Goal: Information Seeking & Learning: Learn about a topic

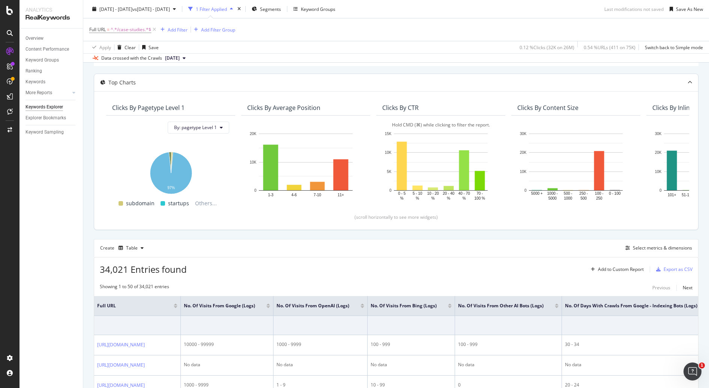
scroll to position [60, 0]
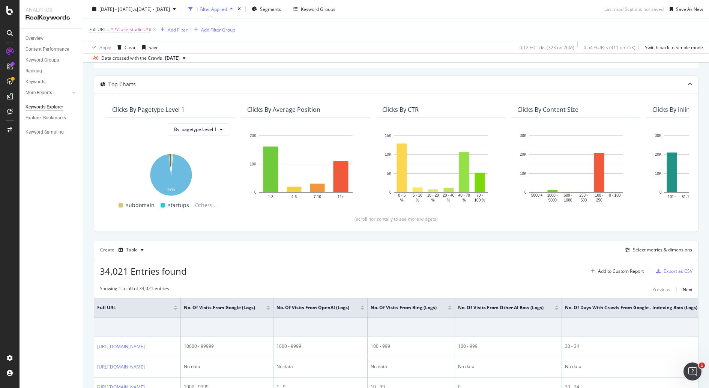
click at [309, 262] on div "34,021 Entries found Add to Custom Report Export as CSV" at bounding box center [396, 268] width 604 height 18
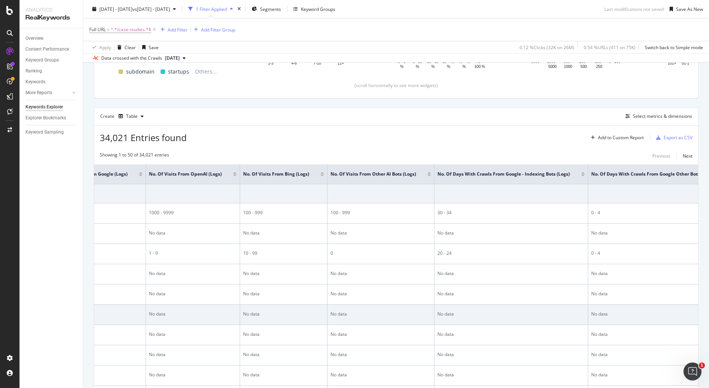
scroll to position [0, 0]
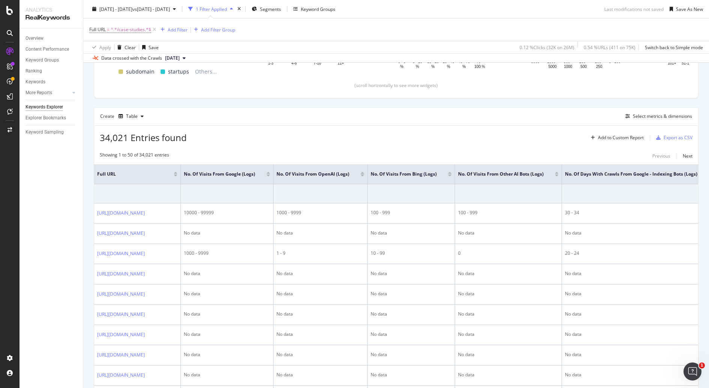
click at [177, 174] on div at bounding box center [176, 175] width 4 height 2
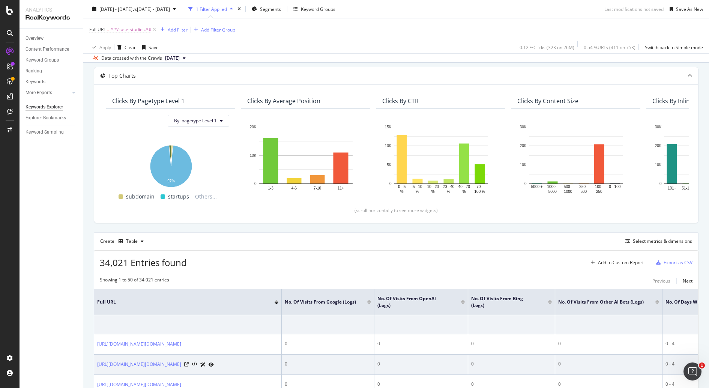
scroll to position [194, 0]
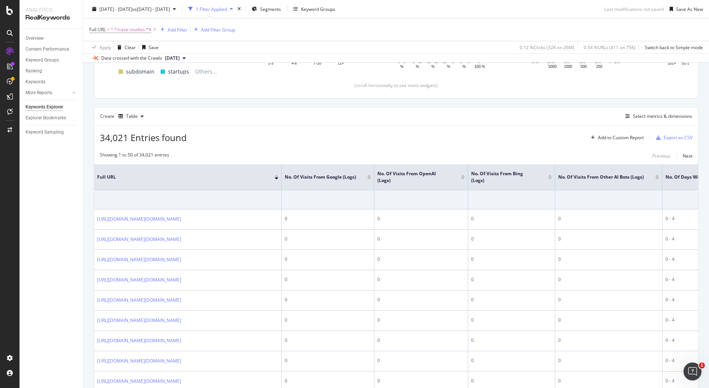
click at [276, 175] on div at bounding box center [276, 176] width 4 height 2
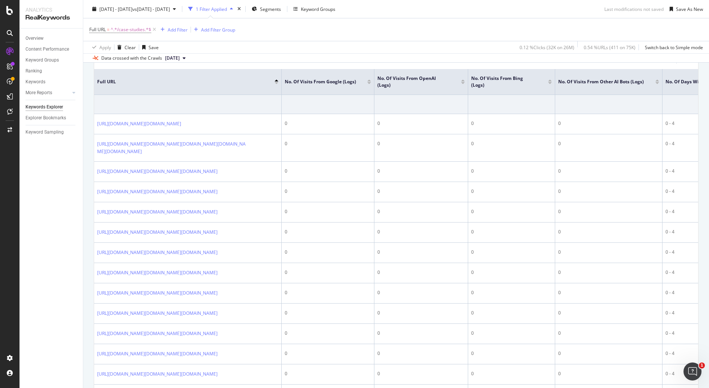
scroll to position [270, 0]
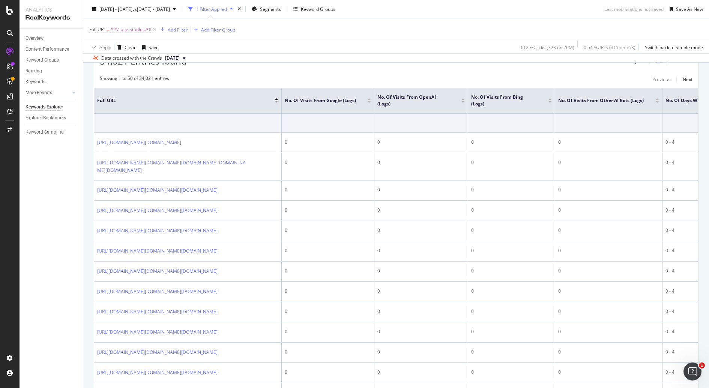
click at [276, 101] on div at bounding box center [276, 102] width 4 height 2
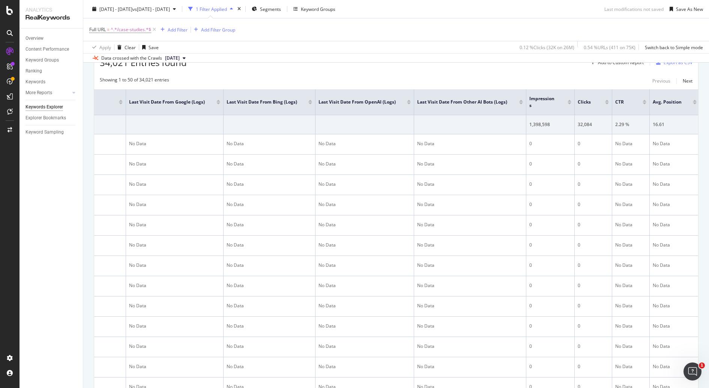
scroll to position [0, 2042]
click at [603, 102] on div at bounding box center [605, 103] width 4 height 2
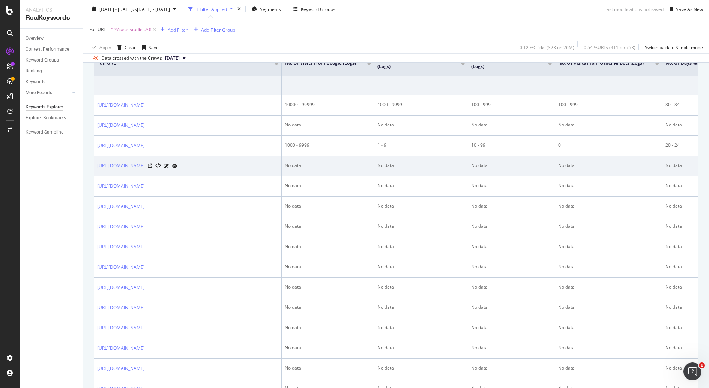
scroll to position [304, 0]
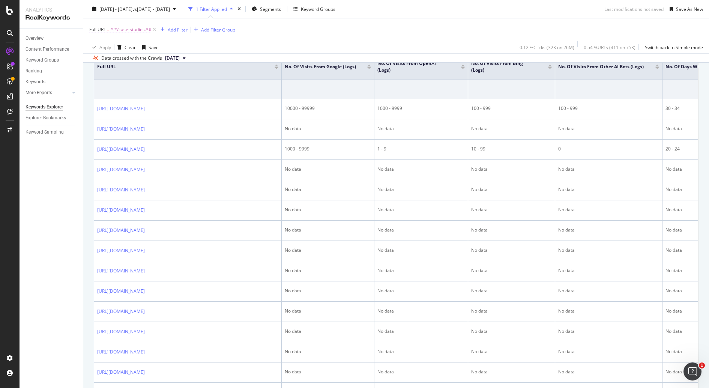
click at [126, 29] on span "^.*/case-studies.*$" at bounding box center [131, 29] width 40 height 10
click at [144, 62] on input "/case-studies" at bounding box center [131, 60] width 71 height 12
type input "[URL][DOMAIN_NAME]"
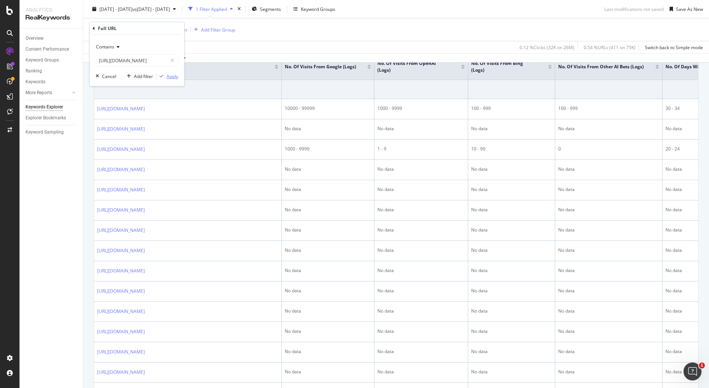
click at [175, 78] on div "Apply" at bounding box center [172, 76] width 12 height 6
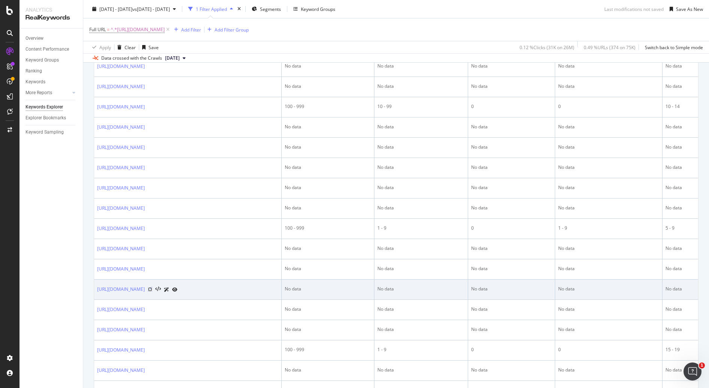
click at [152, 291] on icon at bounding box center [150, 289] width 4 height 4
click at [145, 293] on link "[URL][DOMAIN_NAME]" at bounding box center [121, 288] width 48 height 7
click at [169, 292] on icon at bounding box center [166, 289] width 5 height 4
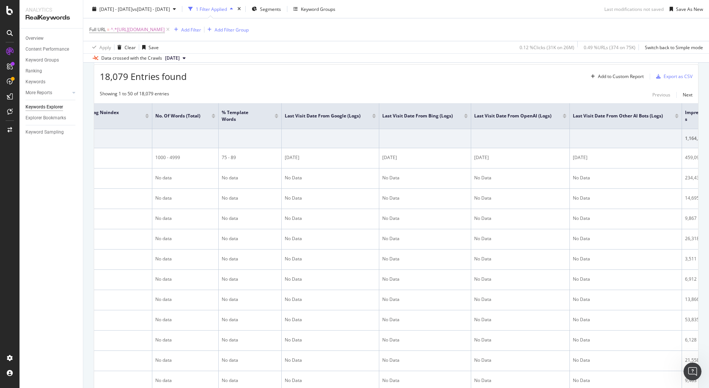
scroll to position [0, 2042]
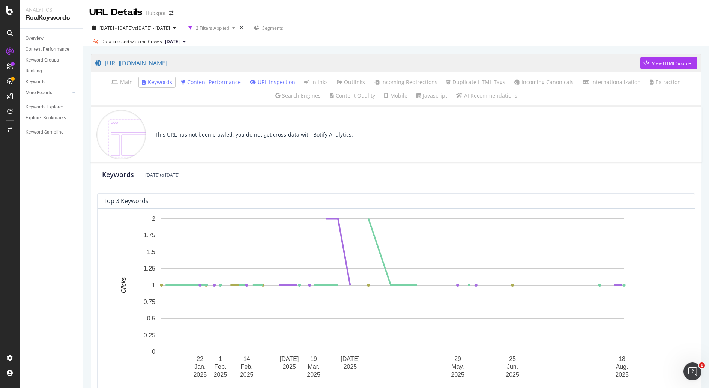
click at [203, 81] on link "Content Performance" at bounding box center [211, 81] width 60 height 7
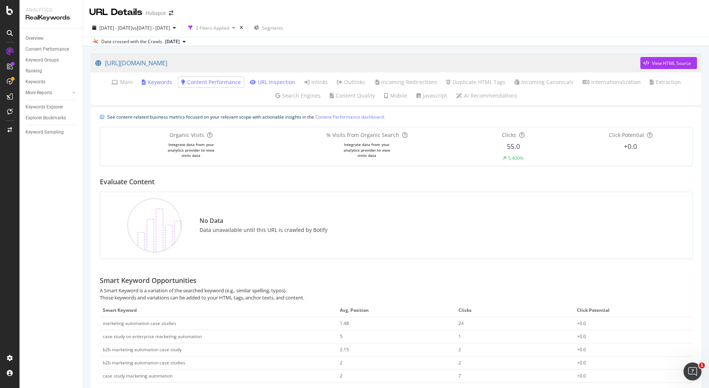
scroll to position [32, 0]
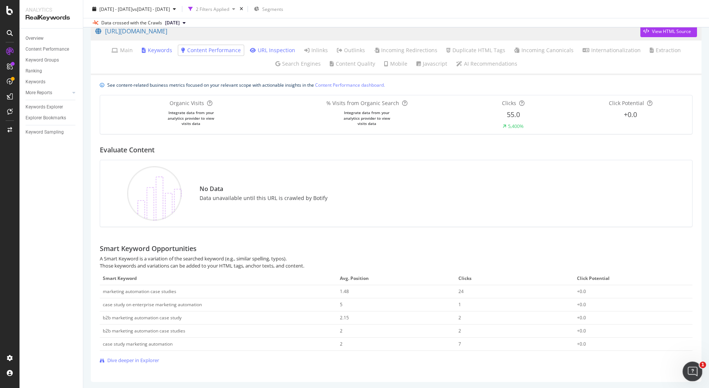
click at [567, 310] on icon "Open Intercom Messenger" at bounding box center [691, 370] width 12 height 12
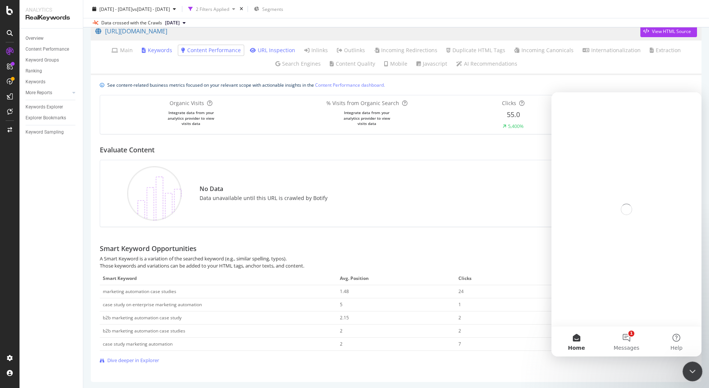
scroll to position [0, 0]
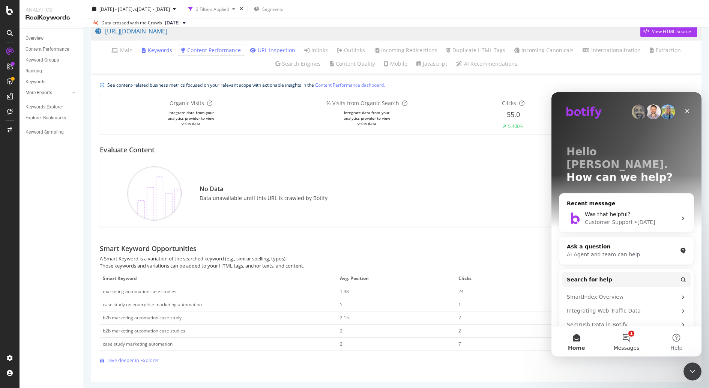
click at [567, 310] on span "Messages" at bounding box center [626, 347] width 26 height 5
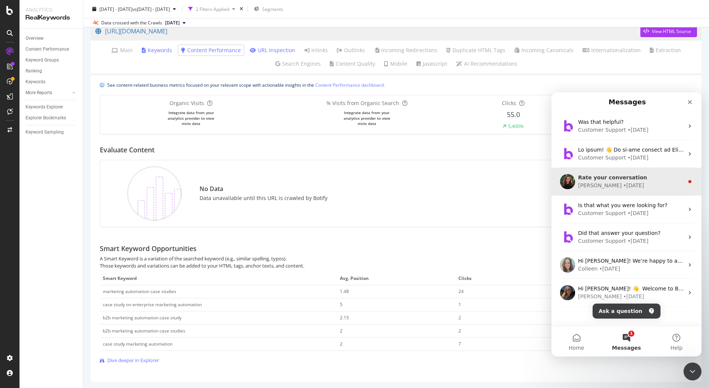
click at [567, 169] on div "Rate your conversation Anne • 5w ago" at bounding box center [626, 182] width 150 height 28
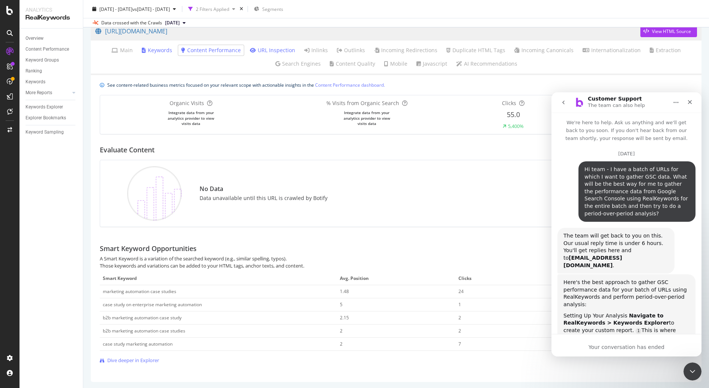
scroll to position [46, 0]
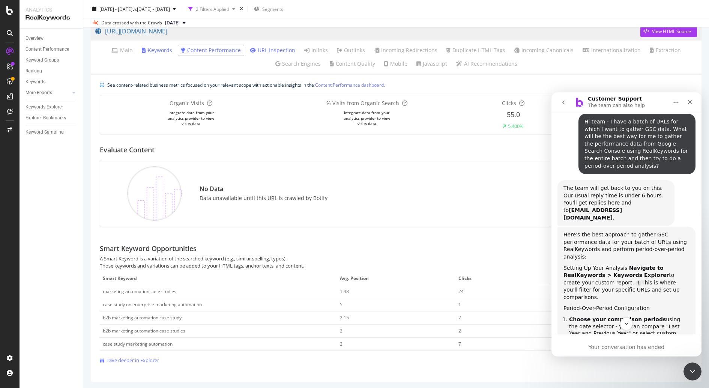
click at [564, 97] on button "go back" at bounding box center [563, 102] width 14 height 14
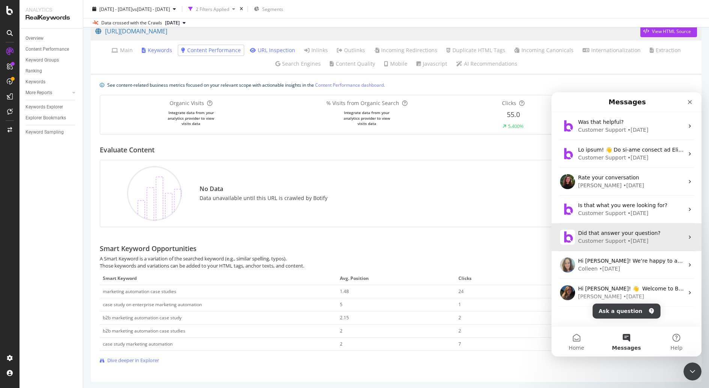
scroll to position [10, 0]
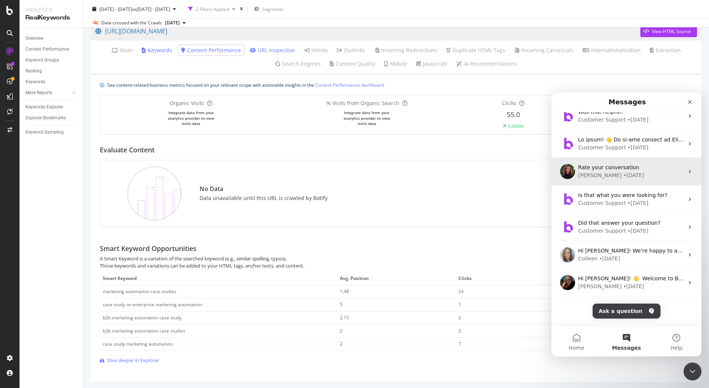
click at [567, 177] on div "Anne • 5w ago" at bounding box center [631, 175] width 106 height 8
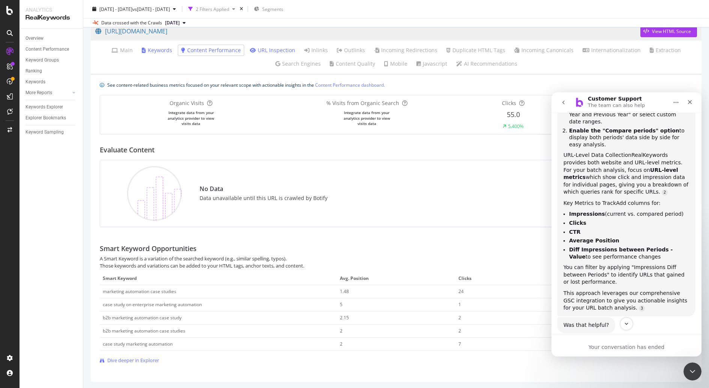
scroll to position [778, 0]
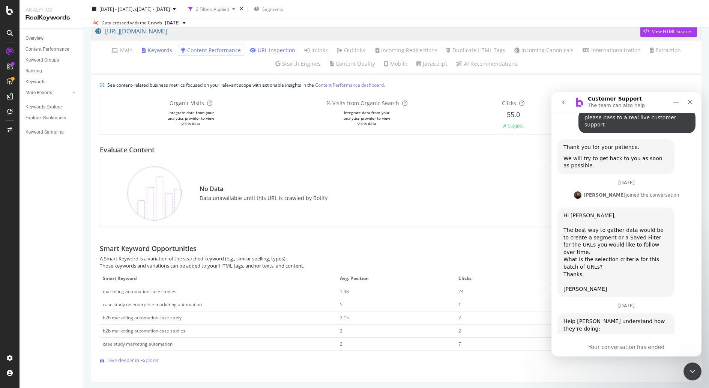
click at [150, 205] on img at bounding box center [154, 193] width 54 height 54
click at [431, 191] on div "No Data Data unavailable until this URL is crawled by Botify" at bounding box center [396, 193] width 538 height 54
click at [567, 310] on icon "Close Intercom Messenger" at bounding box center [691, 370] width 9 height 9
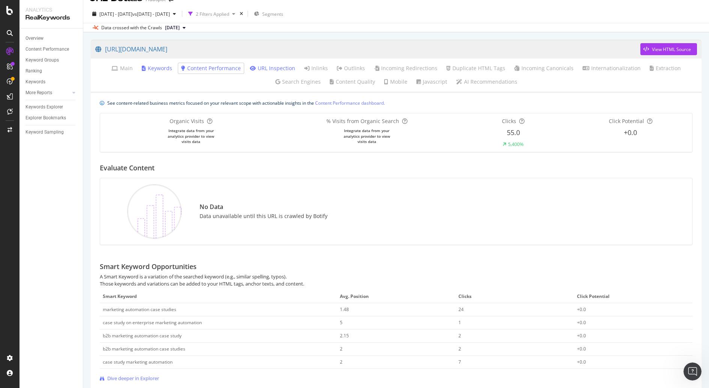
scroll to position [0, 0]
